Goal: Task Accomplishment & Management: Use online tool/utility

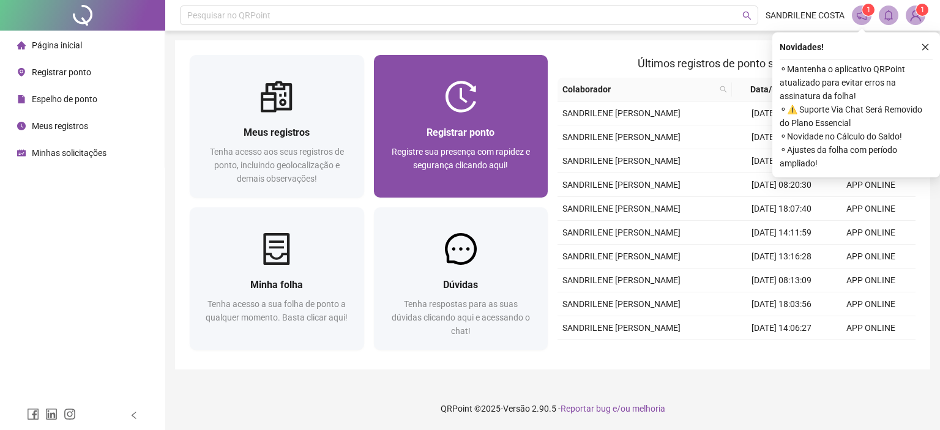
click at [478, 122] on div "Registrar ponto Registre sua presença com rapidez e segurança clicando aqui!" at bounding box center [461, 155] width 174 height 85
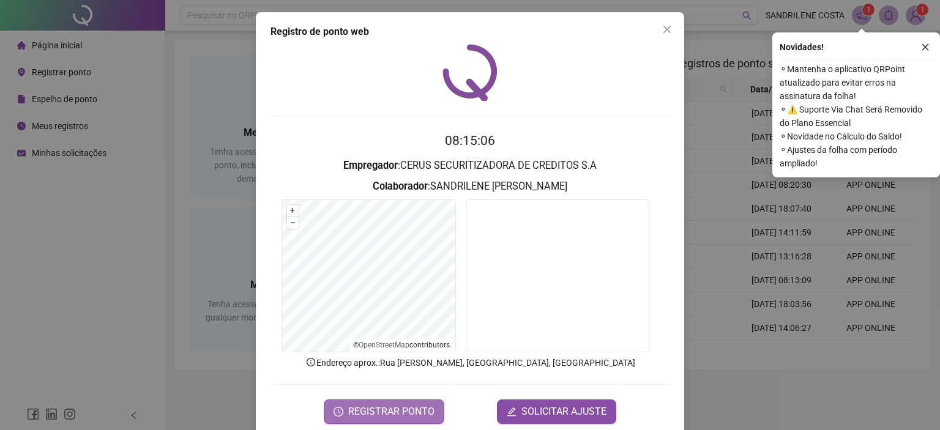
click at [392, 418] on span "REGISTRAR PONTO" at bounding box center [391, 412] width 86 height 15
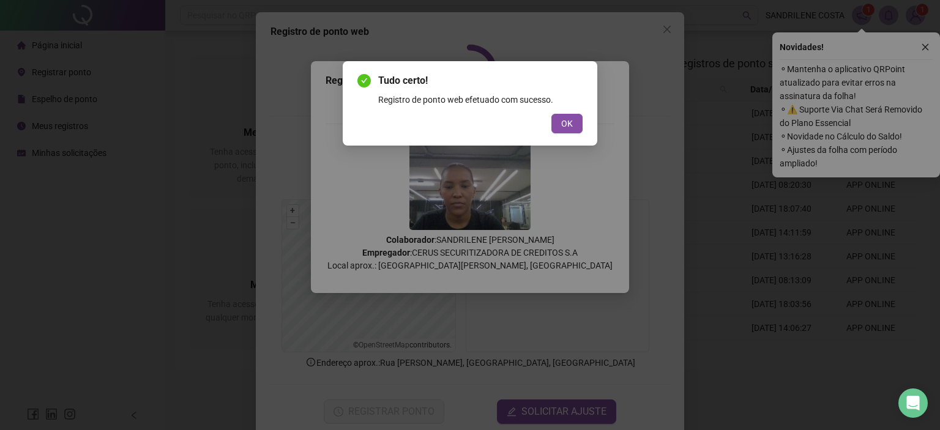
click at [575, 122] on button "OK" at bounding box center [567, 124] width 31 height 20
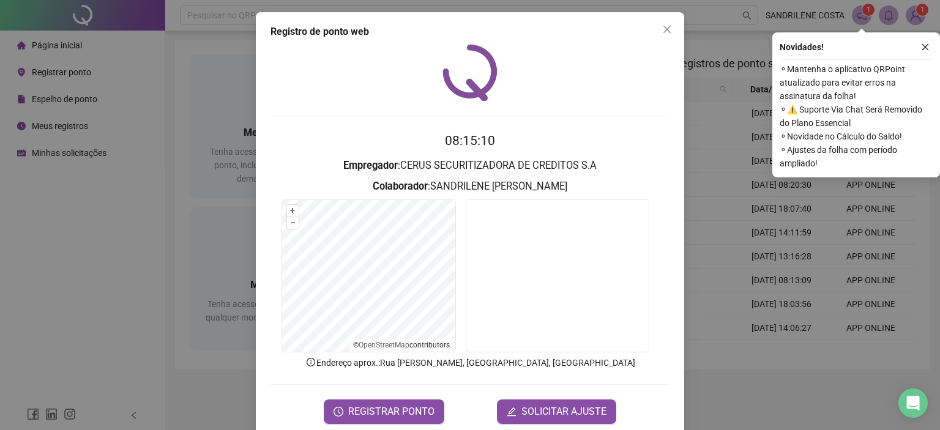
drag, startPoint x: 664, startPoint y: 24, endPoint x: 763, endPoint y: 159, distance: 167.3
click at [664, 24] on icon "close" at bounding box center [667, 29] width 10 height 10
